Goal: Information Seeking & Learning: Understand process/instructions

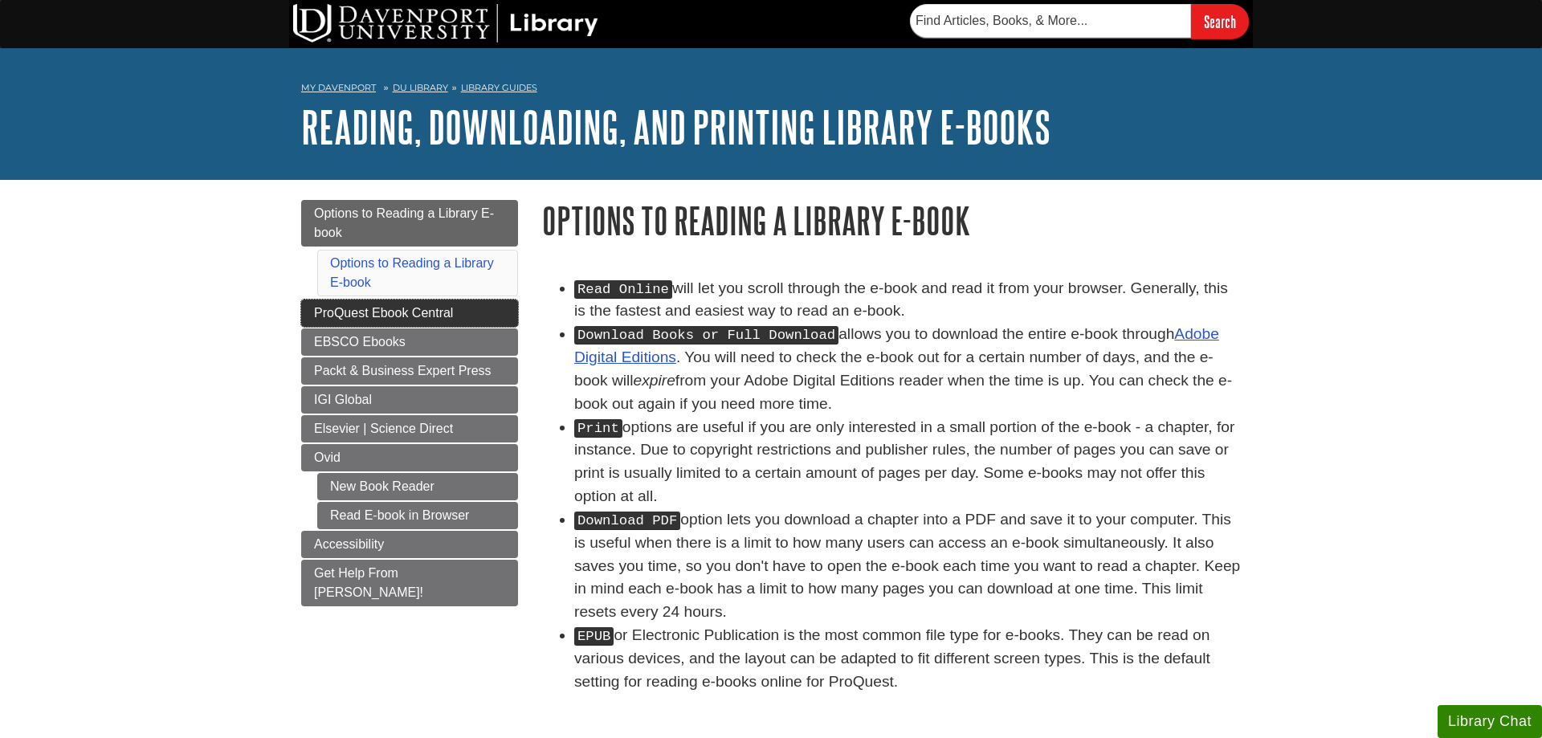
click at [451, 317] on span "ProQuest Ebook Central" at bounding box center [383, 313] width 139 height 14
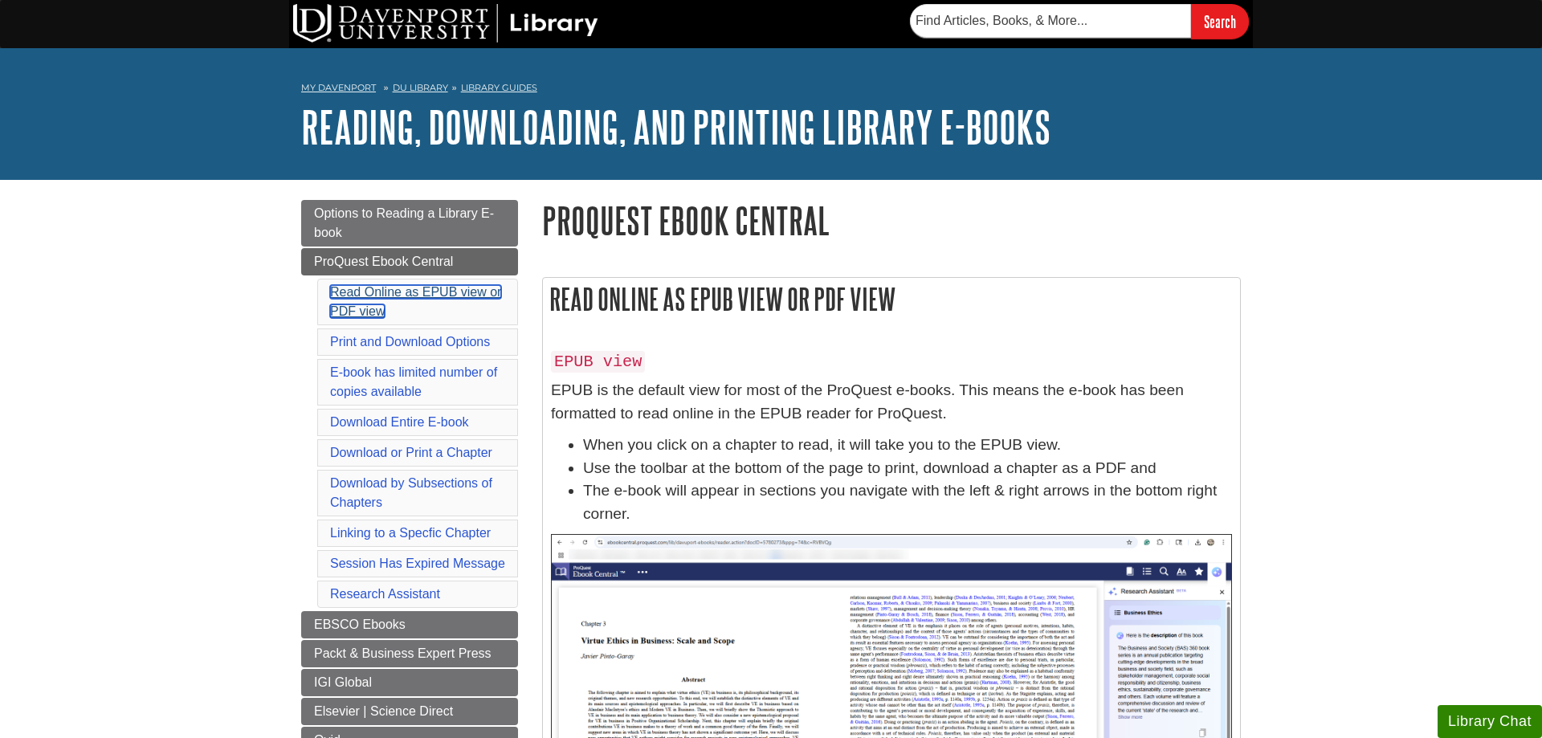
click at [466, 292] on link "Read Online as EPUB view or PDF view" at bounding box center [415, 301] width 171 height 33
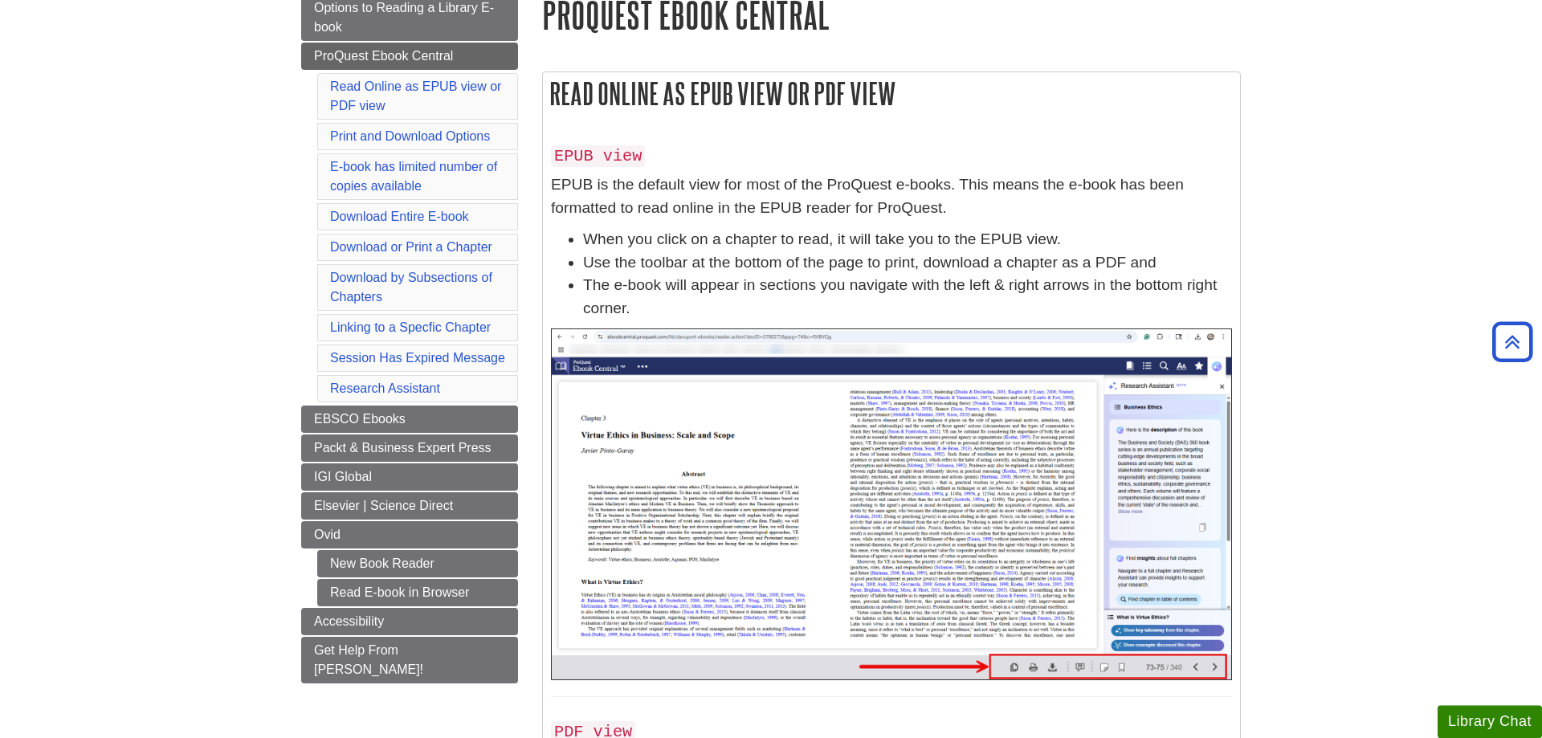
scroll to position [194, 0]
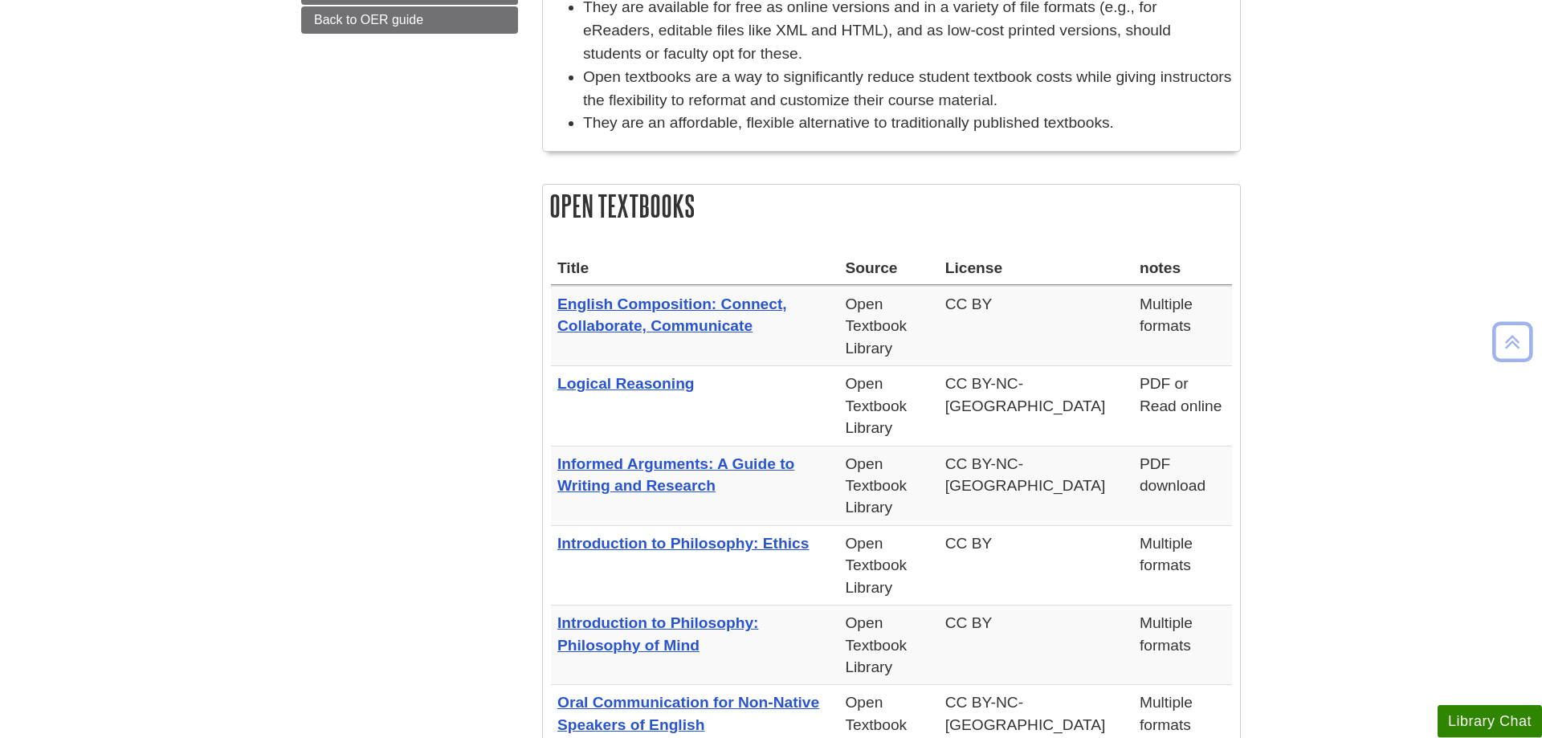
scroll to position [410, 0]
